Goal: Contribute content

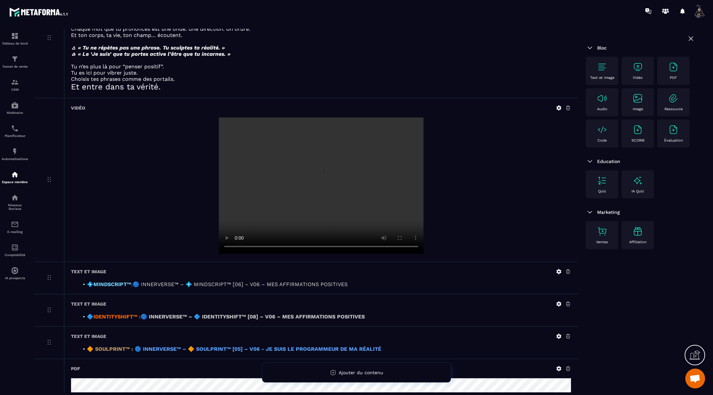
scroll to position [149, 0]
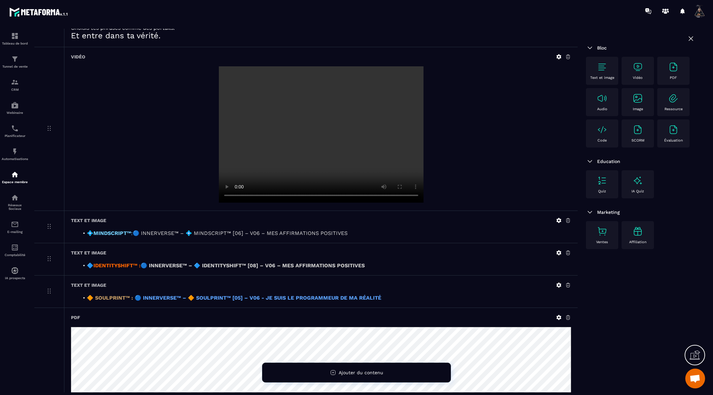
click at [559, 218] on icon at bounding box center [558, 220] width 5 height 5
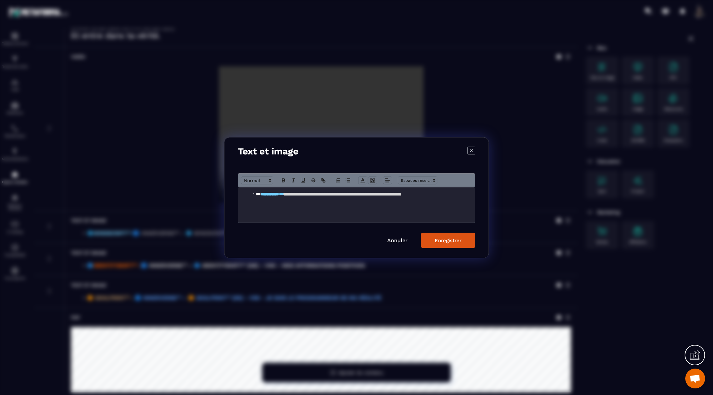
click at [401, 193] on link "**********" at bounding box center [342, 194] width 117 height 4
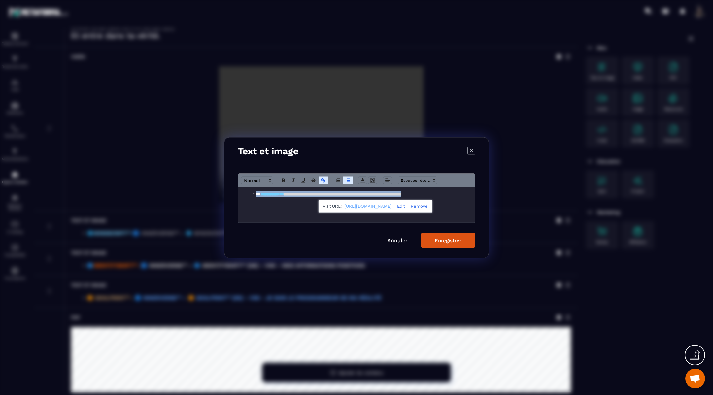
click at [401, 193] on link "**********" at bounding box center [342, 194] width 117 height 4
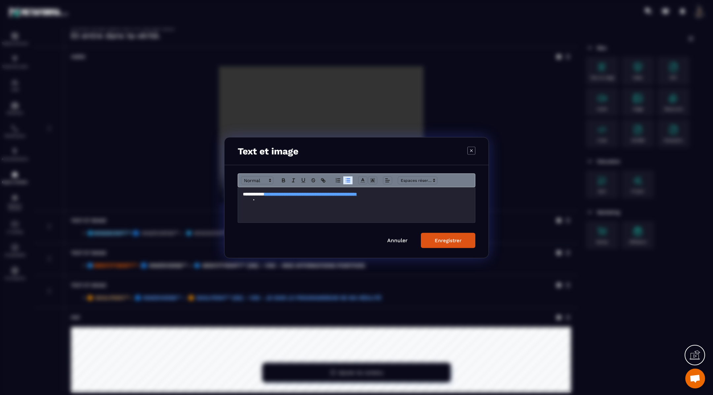
click at [454, 240] on div "Enregistrer" at bounding box center [448, 240] width 27 height 6
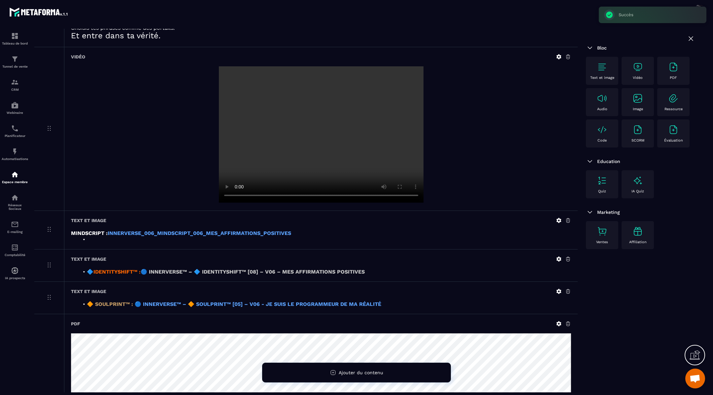
click at [557, 218] on icon at bounding box center [558, 220] width 5 height 5
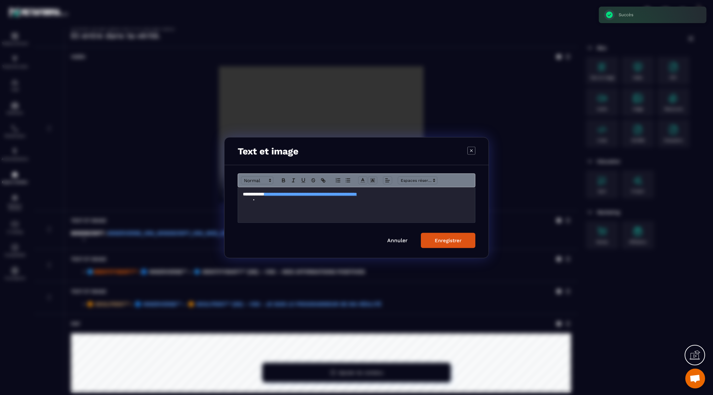
click at [283, 202] on li "Modal window" at bounding box center [359, 200] width 221 height 6
click at [445, 236] on button "Enregistrer" at bounding box center [448, 240] width 54 height 15
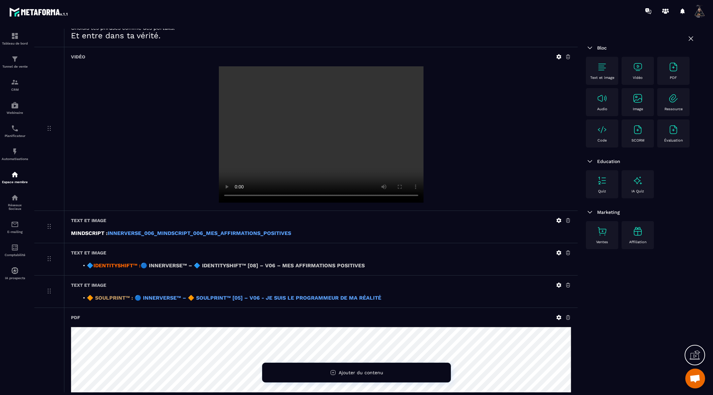
click at [559, 250] on icon at bounding box center [558, 252] width 5 height 5
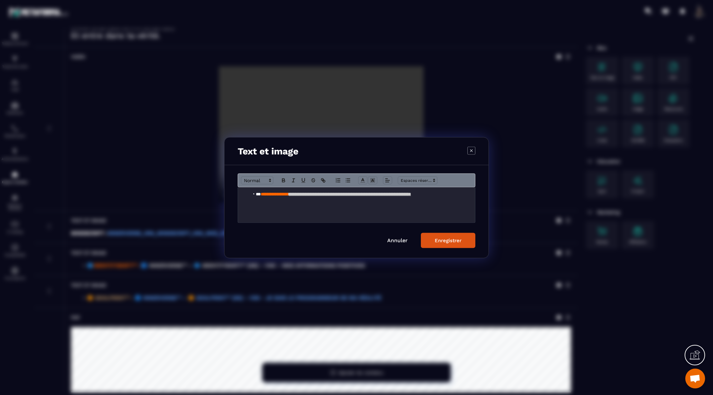
click at [411, 194] on strong "**********" at bounding box center [350, 194] width 122 height 4
click at [446, 238] on div "Enregistrer" at bounding box center [448, 240] width 27 height 6
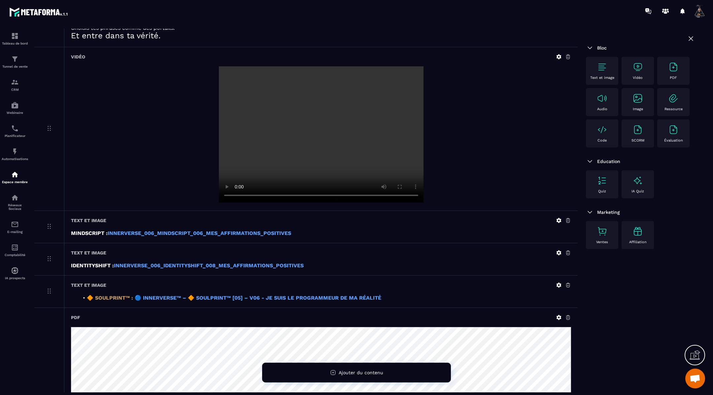
click at [557, 283] on icon at bounding box center [558, 285] width 5 height 5
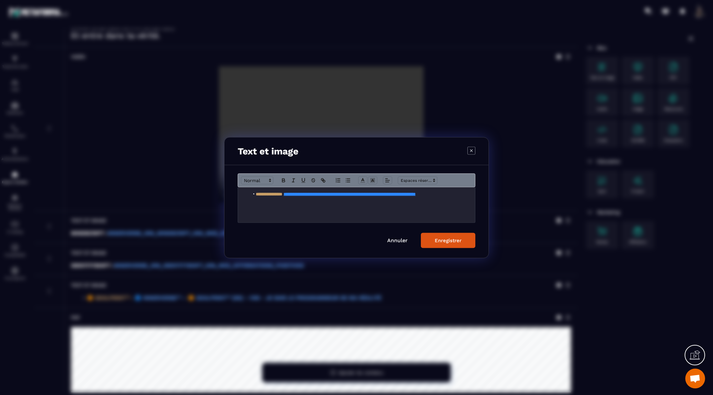
click at [415, 195] on strong "**********" at bounding box center [349, 194] width 132 height 4
click at [460, 237] on button "Enregistrer" at bounding box center [448, 240] width 54 height 15
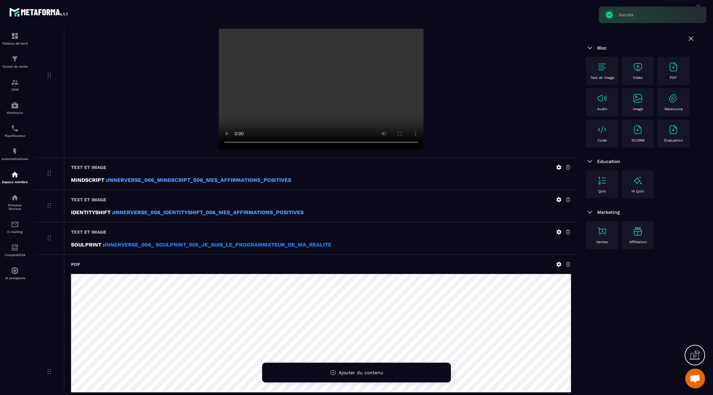
scroll to position [207, 0]
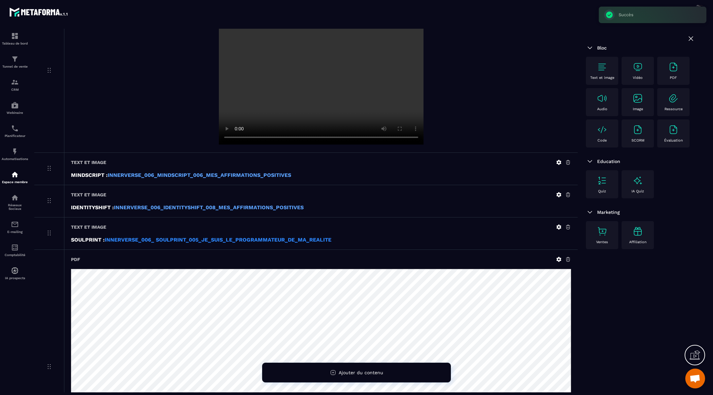
click at [569, 258] on icon at bounding box center [568, 259] width 6 height 6
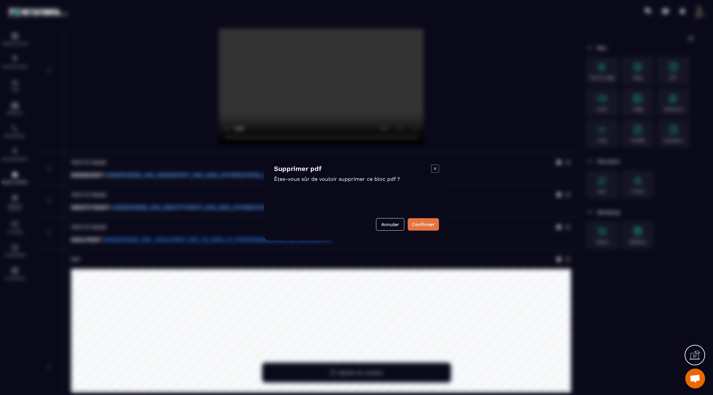
click at [417, 220] on button "Confirmer" at bounding box center [422, 224] width 31 height 13
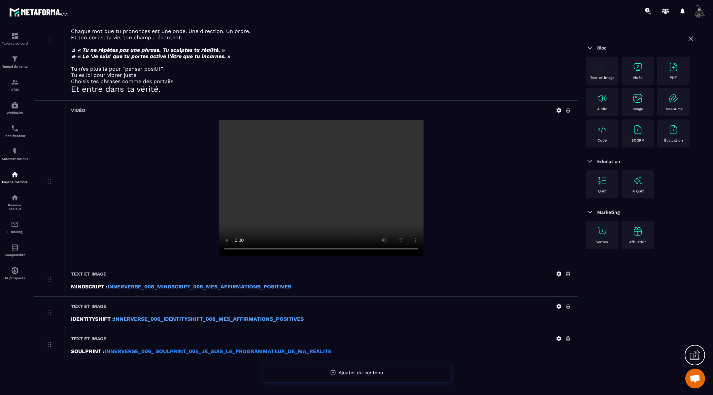
scroll to position [0, 0]
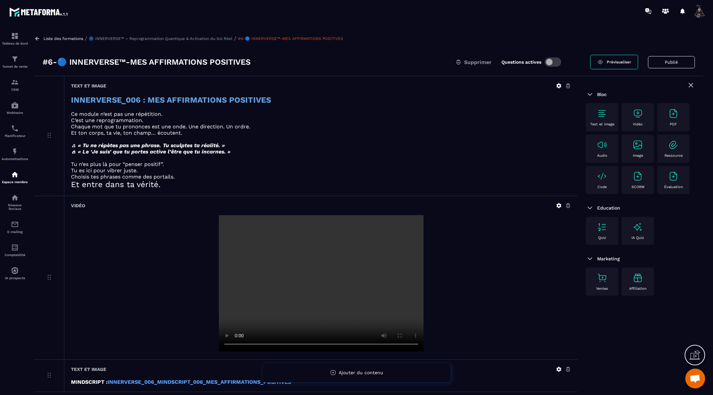
click at [39, 38] on icon at bounding box center [37, 39] width 6 height 6
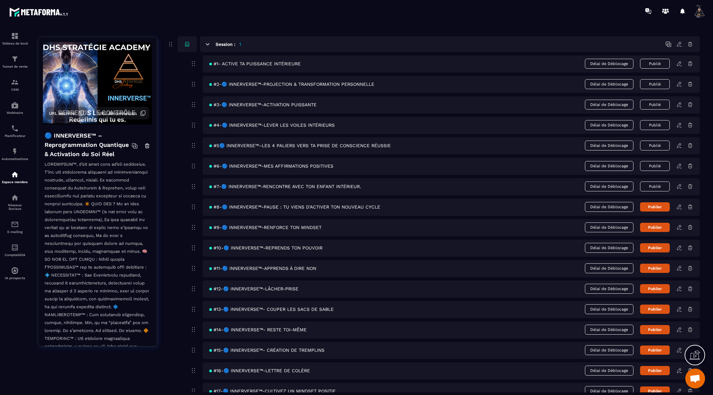
scroll to position [96, 0]
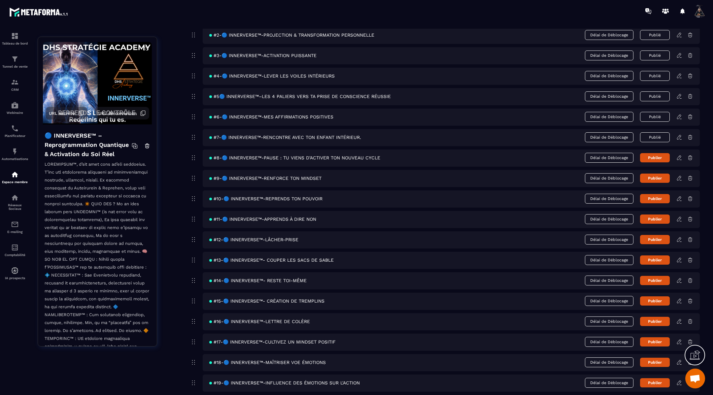
click at [678, 136] on icon at bounding box center [679, 137] width 6 height 6
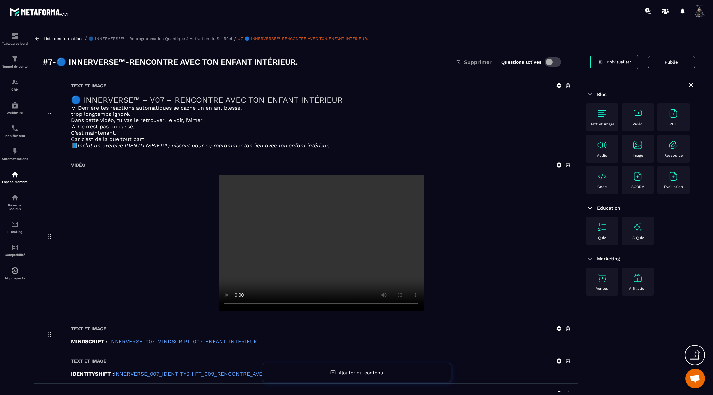
click at [558, 85] on icon at bounding box center [559, 86] width 6 height 6
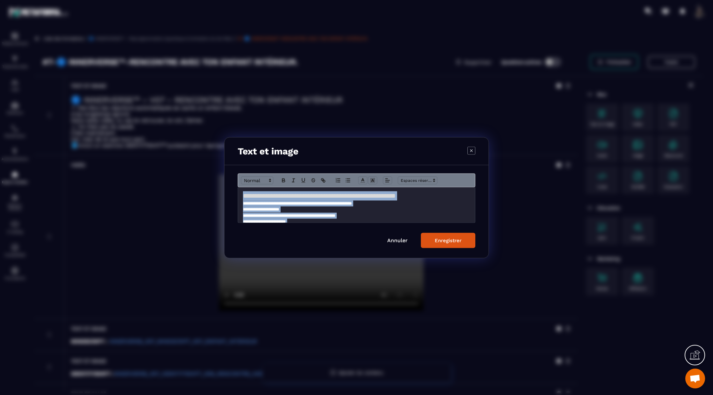
scroll to position [24, 0]
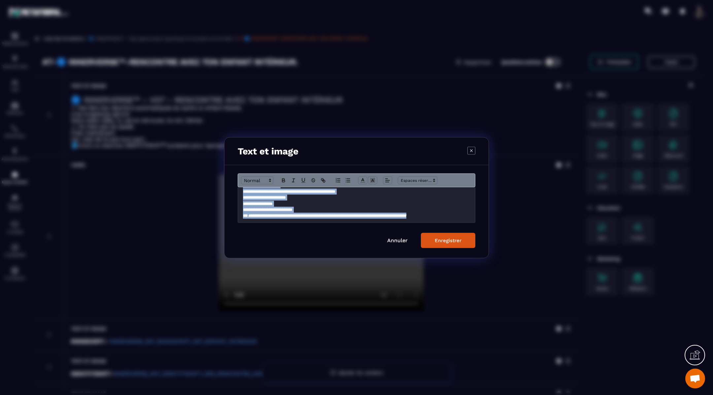
drag, startPoint x: 242, startPoint y: 194, endPoint x: 282, endPoint y: 248, distance: 67.8
click at [282, 248] on div "**********" at bounding box center [356, 211] width 264 height 93
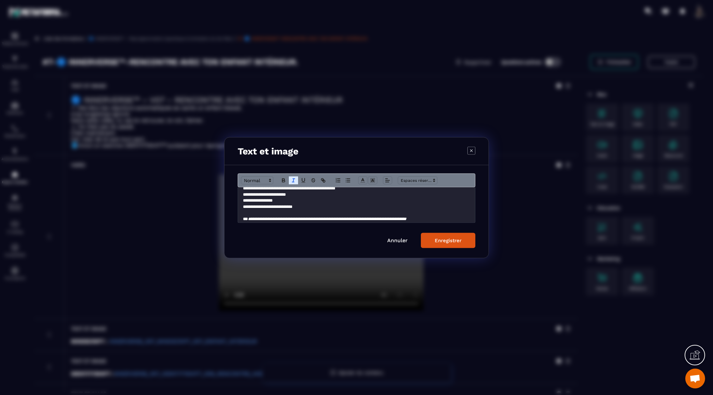
click at [441, 239] on div "Enregistrer" at bounding box center [448, 240] width 27 height 6
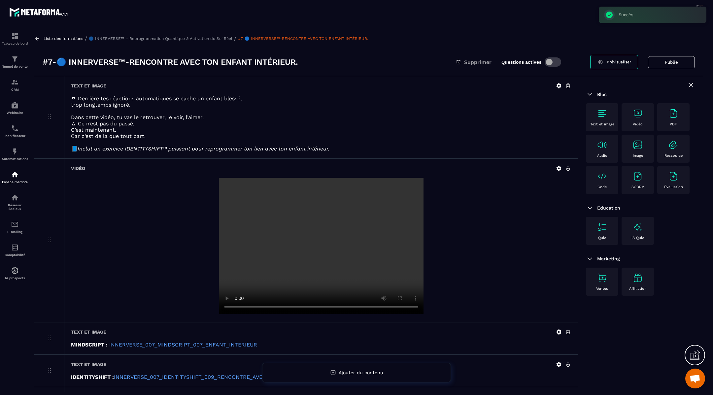
click at [410, 225] on video at bounding box center [321, 246] width 205 height 136
click at [558, 168] on icon at bounding box center [558, 168] width 5 height 5
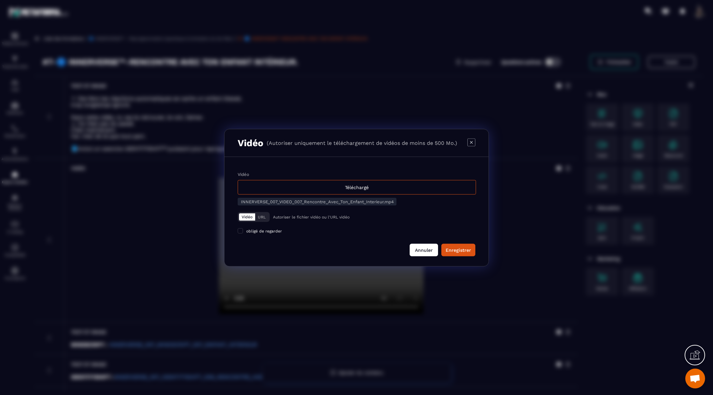
click at [428, 247] on button "Annuler" at bounding box center [423, 250] width 28 height 13
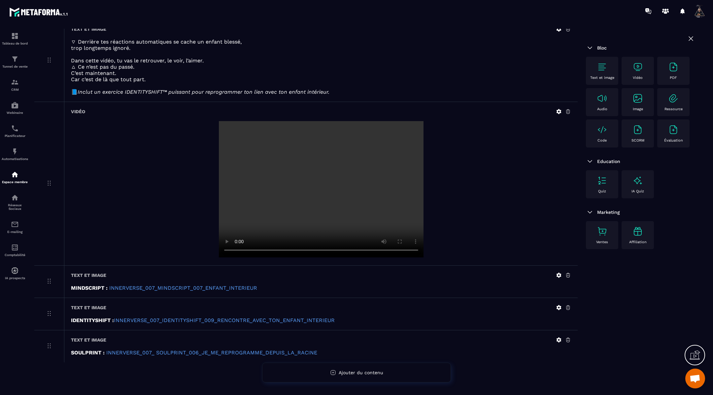
scroll to position [59, 0]
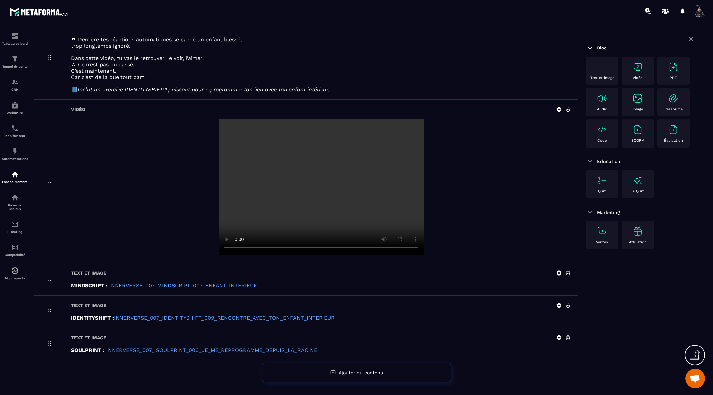
click at [557, 273] on icon at bounding box center [558, 273] width 5 height 5
click at [558, 271] on icon at bounding box center [558, 273] width 5 height 5
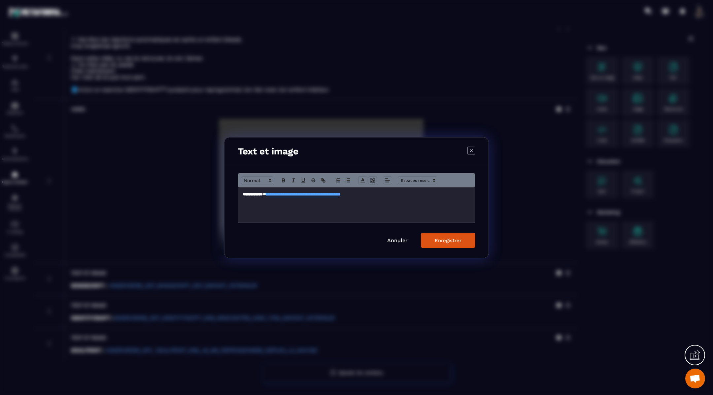
click at [427, 192] on p "**********" at bounding box center [356, 194] width 227 height 6
click at [281, 178] on icon "Modal window" at bounding box center [283, 180] width 6 height 6
click at [438, 239] on div "Enregistrer" at bounding box center [448, 240] width 27 height 6
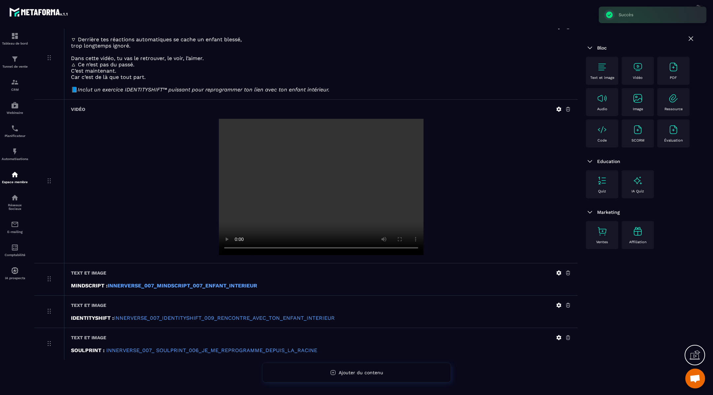
click at [556, 302] on icon at bounding box center [559, 305] width 6 height 6
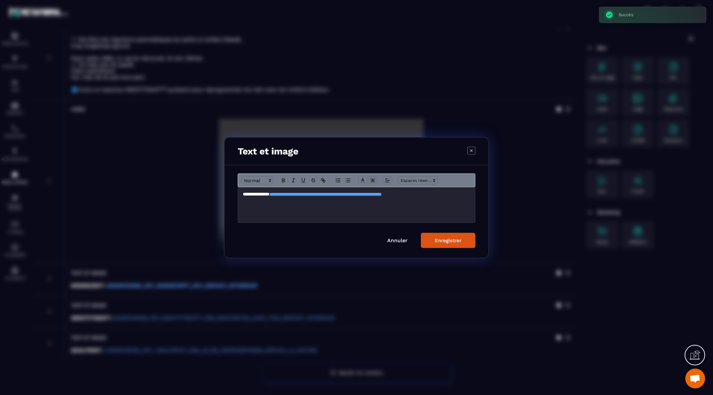
click at [464, 195] on p "**********" at bounding box center [356, 194] width 227 height 6
click at [283, 179] on icon "Modal window" at bounding box center [283, 180] width 2 height 2
click at [441, 240] on div "Enregistrer" at bounding box center [448, 240] width 27 height 6
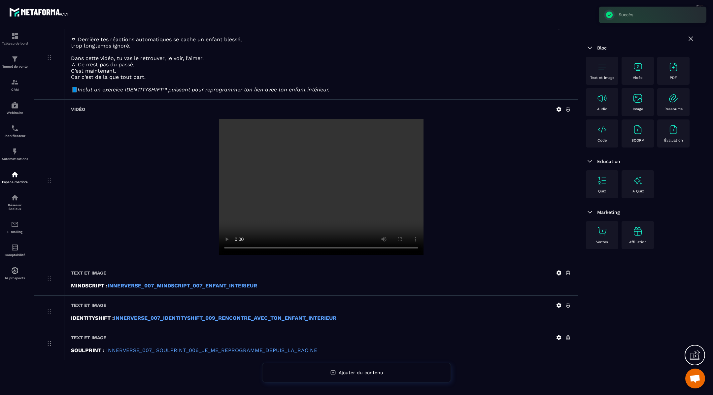
click at [558, 335] on icon at bounding box center [558, 337] width 5 height 5
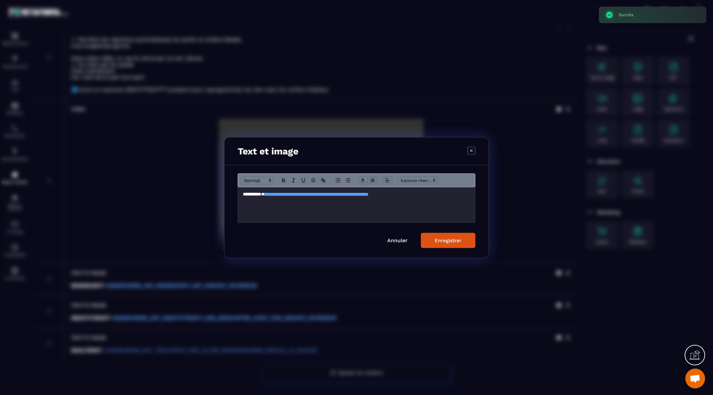
click at [445, 195] on p "**********" at bounding box center [356, 194] width 227 height 6
click at [282, 179] on icon "Modal window" at bounding box center [283, 180] width 2 height 2
click at [444, 238] on div "Enregistrer" at bounding box center [448, 240] width 27 height 6
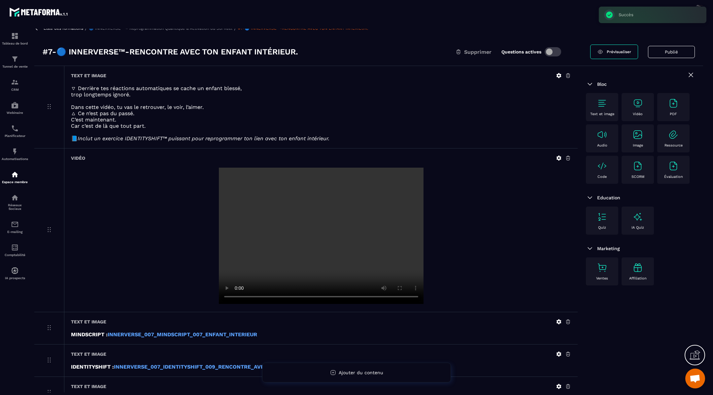
scroll to position [0, 0]
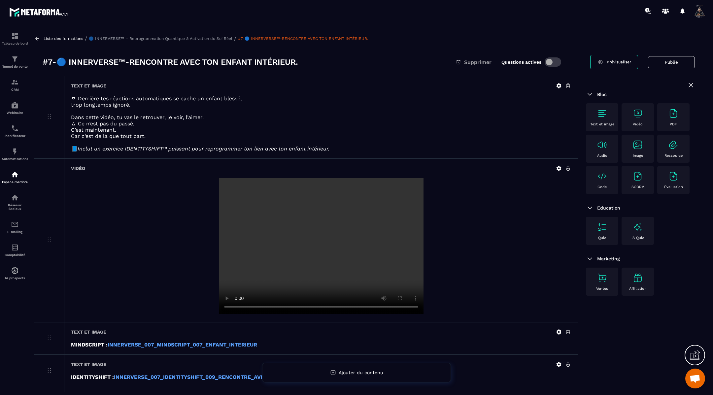
click at [37, 38] on icon at bounding box center [37, 39] width 6 height 6
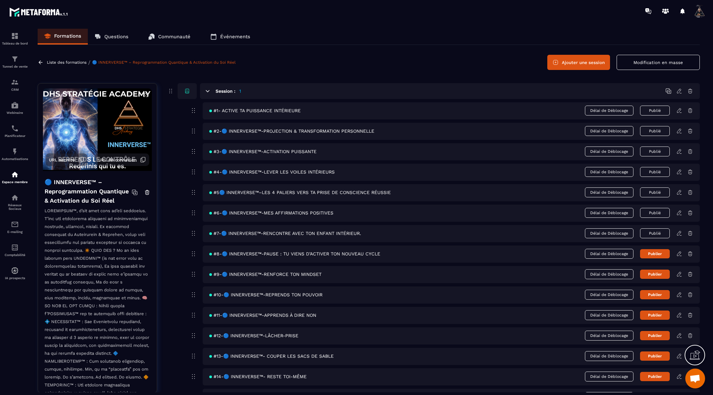
click at [679, 251] on icon at bounding box center [679, 254] width 6 height 6
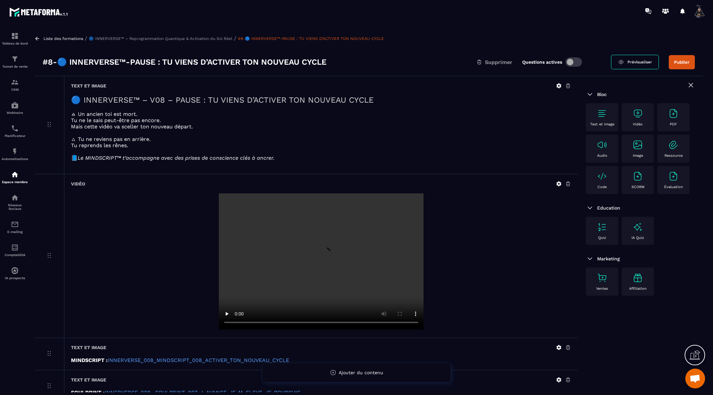
click at [559, 86] on icon at bounding box center [559, 86] width 6 height 6
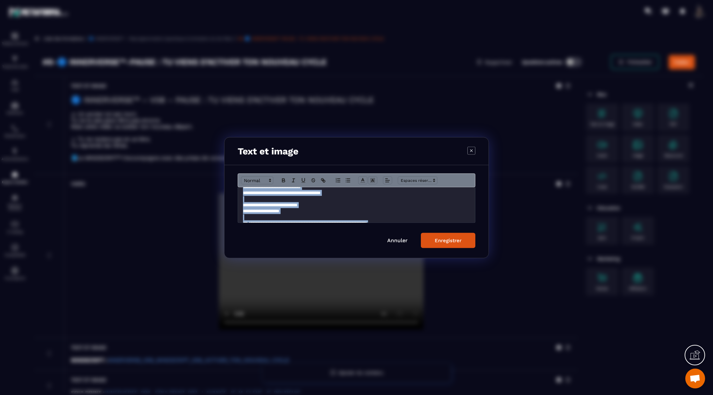
scroll to position [51, 0]
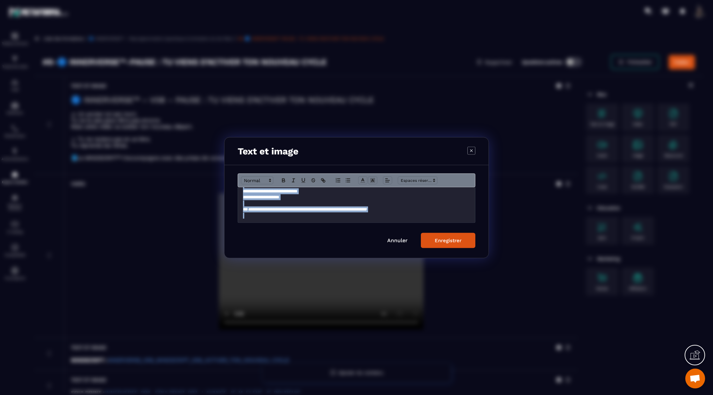
drag, startPoint x: 241, startPoint y: 191, endPoint x: 271, endPoint y: 230, distance: 49.4
click at [271, 230] on form "**********" at bounding box center [357, 210] width 238 height 75
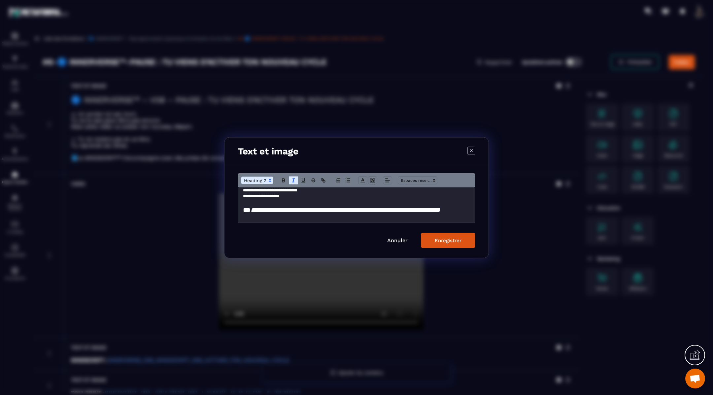
click at [441, 239] on div "Enregistrer" at bounding box center [448, 240] width 27 height 6
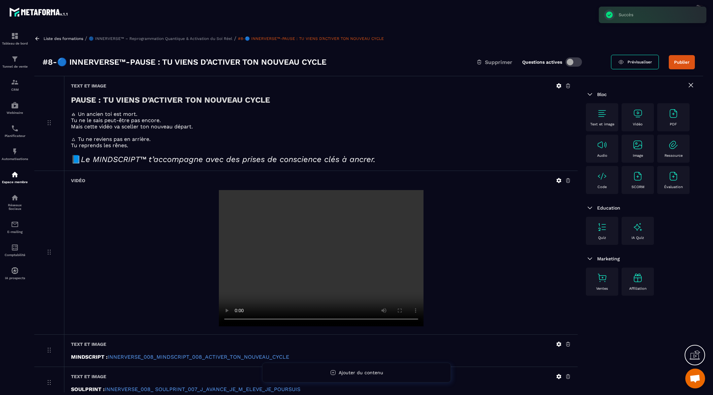
click at [560, 182] on icon at bounding box center [558, 180] width 5 height 5
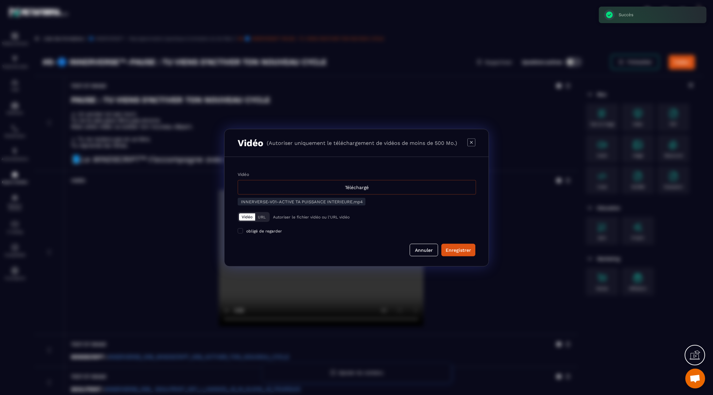
click at [326, 189] on div "Téléchargé" at bounding box center [357, 187] width 238 height 15
click at [0, 0] on input "Vidéo Téléchargé" at bounding box center [0, 0] width 0 height 0
click at [460, 248] on div "Enregistrer" at bounding box center [457, 249] width 25 height 7
